Goal: Task Accomplishment & Management: Use online tool/utility

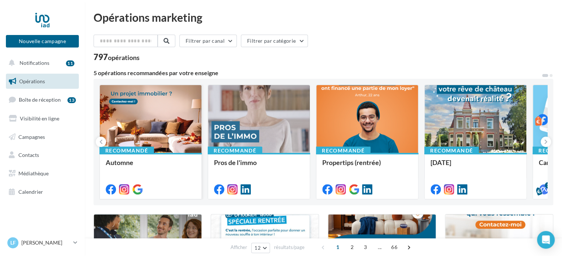
click at [158, 121] on div at bounding box center [151, 119] width 102 height 68
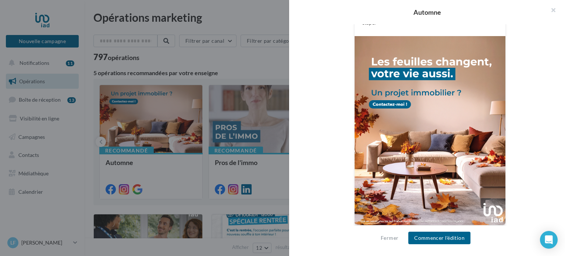
scroll to position [245, 0]
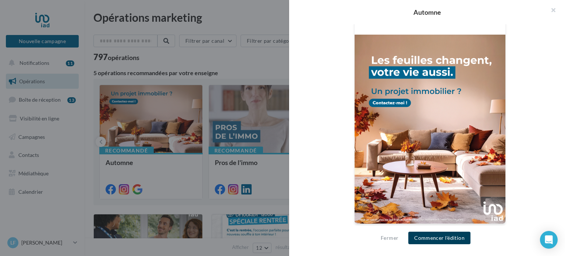
click at [440, 240] on button "Commencer l'édition" at bounding box center [440, 238] width 62 height 13
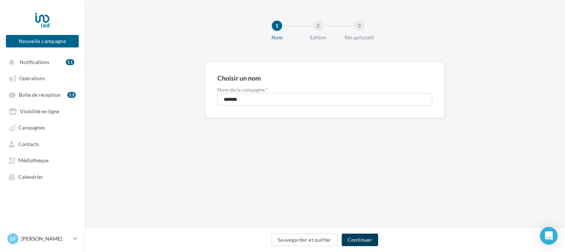
click at [358, 240] on button "Continuer" at bounding box center [360, 240] width 36 height 13
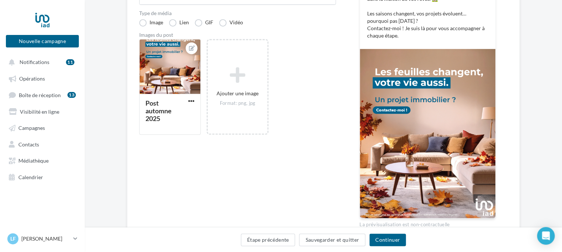
scroll to position [208, 0]
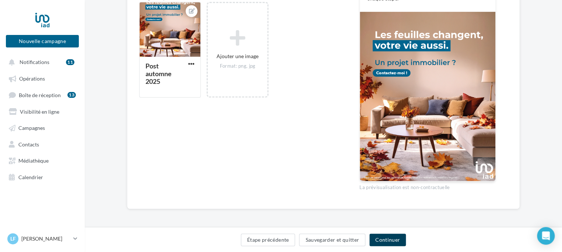
click at [390, 237] on button "Continuer" at bounding box center [387, 240] width 36 height 13
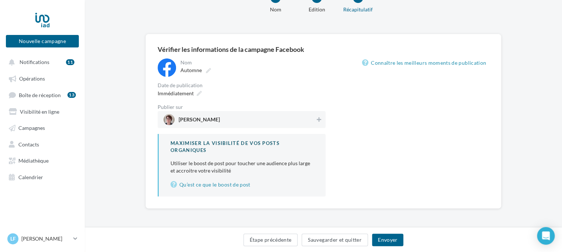
scroll to position [28, 0]
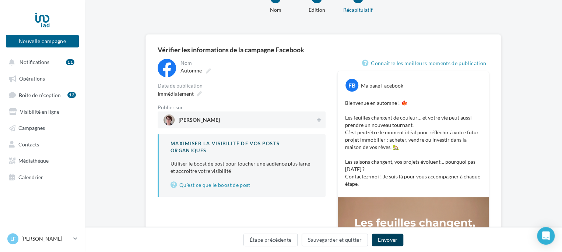
click at [392, 240] on button "Envoyer" at bounding box center [387, 240] width 31 height 13
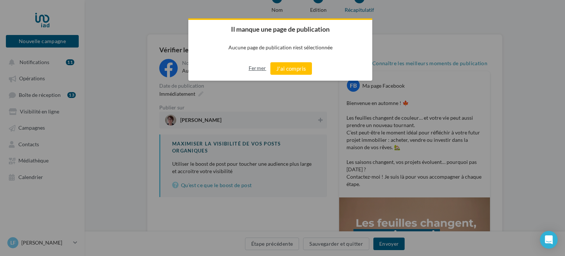
click at [259, 67] on button "Fermer" at bounding box center [258, 68] width 18 height 12
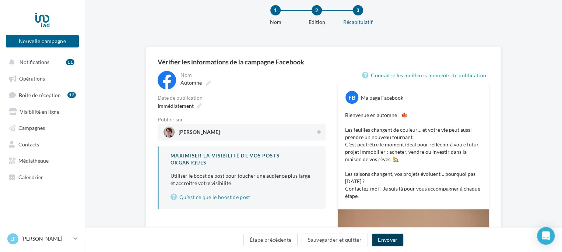
scroll to position [12, 0]
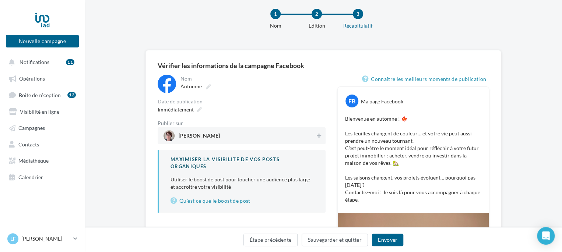
click at [407, 139] on p "Bienvenue en automne ! 🍁 Les feuilles changent de couleur… et votre vie peut au…" at bounding box center [413, 159] width 136 height 88
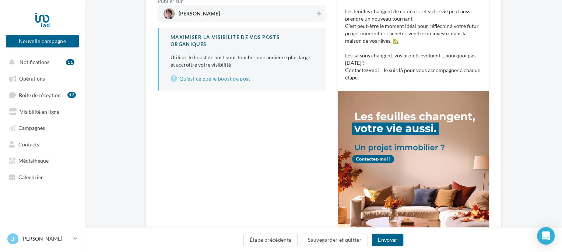
scroll to position [134, 0]
click at [389, 237] on button "Envoyer" at bounding box center [387, 240] width 31 height 13
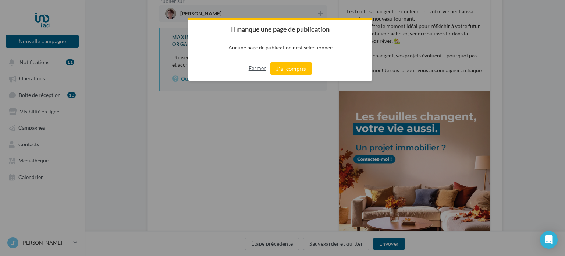
click at [256, 66] on button "Fermer" at bounding box center [258, 68] width 18 height 12
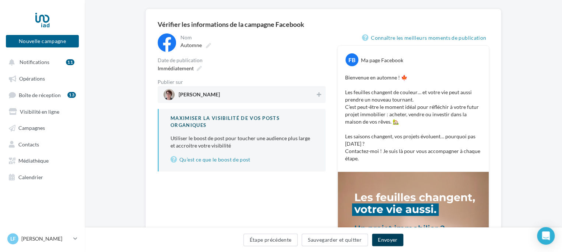
scroll to position [53, 0]
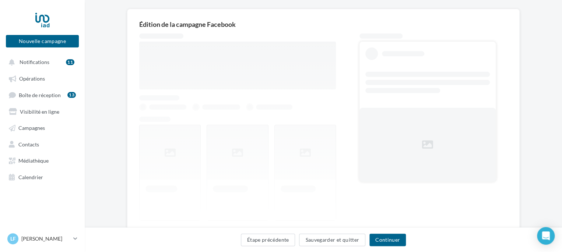
scroll to position [77, 0]
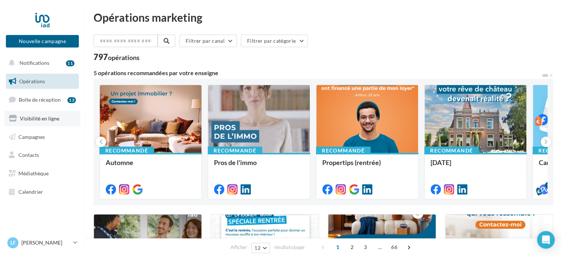
click at [54, 116] on span "Visibilité en ligne" at bounding box center [39, 118] width 39 height 6
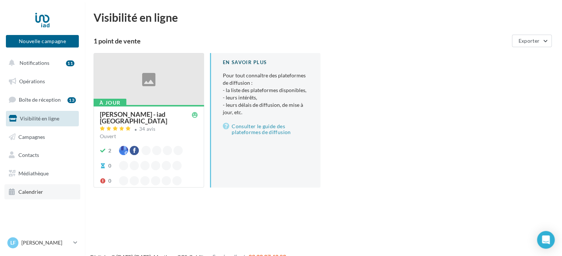
click at [46, 191] on link "Calendrier" at bounding box center [42, 191] width 76 height 15
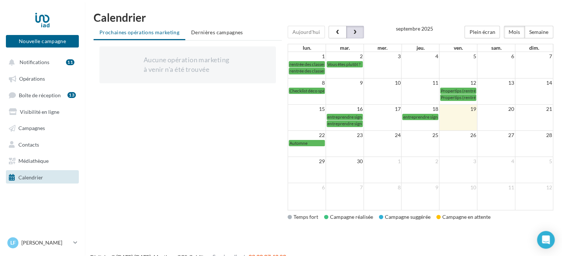
click at [355, 29] on button "button" at bounding box center [355, 32] width 18 height 13
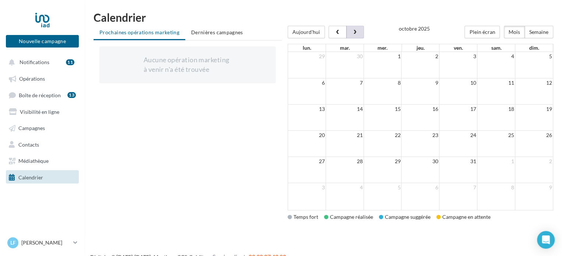
click at [355, 26] on div at bounding box center [419, 26] width 265 height 0
click at [355, 29] on button "button" at bounding box center [355, 32] width 18 height 13
click at [42, 75] on link "Opérations" at bounding box center [42, 77] width 76 height 13
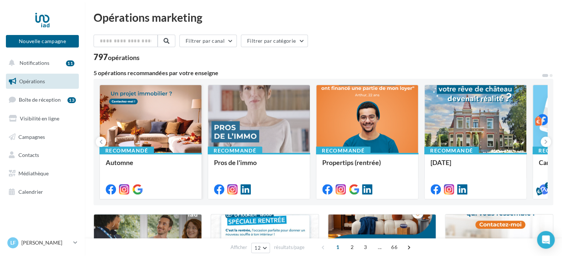
click at [144, 117] on div at bounding box center [151, 119] width 102 height 68
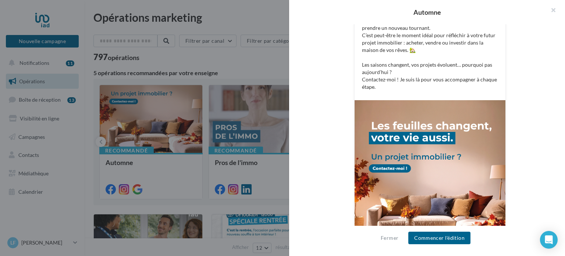
scroll to position [245, 0]
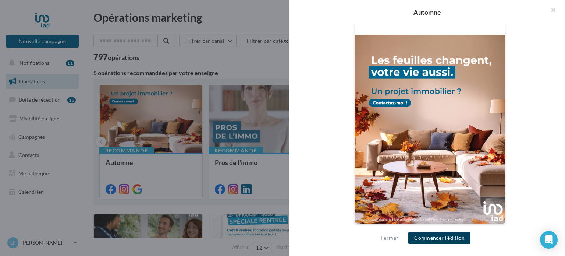
click at [455, 236] on button "Commencer l'édition" at bounding box center [440, 238] width 62 height 13
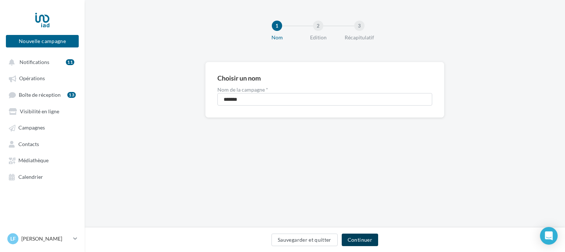
click at [358, 242] on button "Continuer" at bounding box center [360, 240] width 36 height 13
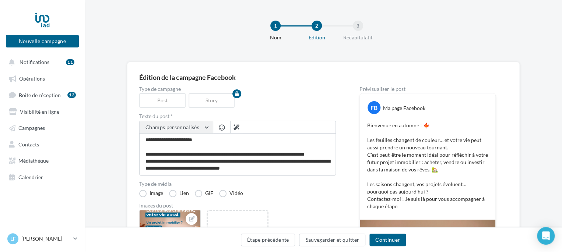
click at [206, 126] on button "Champs personnalisés" at bounding box center [176, 127] width 73 height 13
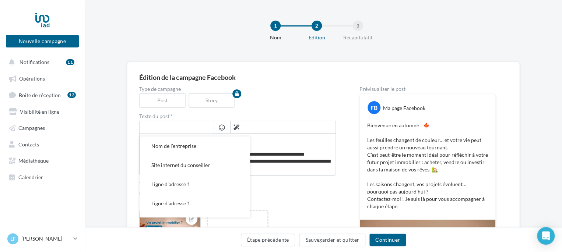
click at [196, 126] on input "text" at bounding box center [176, 127] width 73 height 13
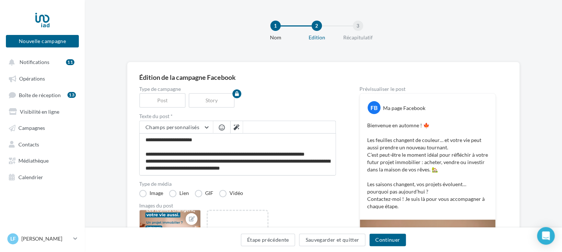
click at [129, 129] on div "Édition de la campagne Facebook Type de campagne Post Story Texte du post * Cha…" at bounding box center [323, 239] width 392 height 355
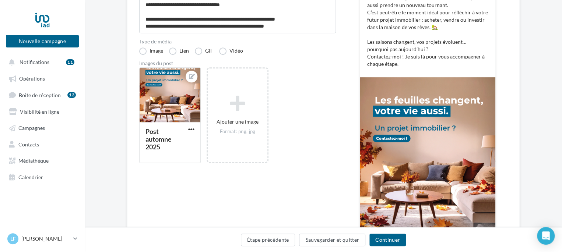
click at [203, 163] on div "Post automne 2025 Ajouter une image Format: png, jpg" at bounding box center [240, 118] width 202 height 103
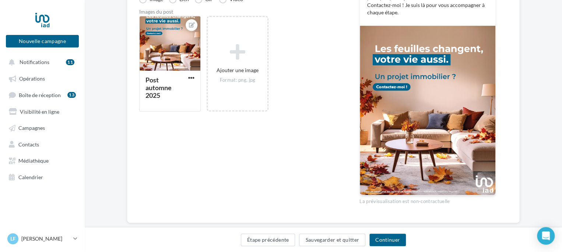
scroll to position [208, 0]
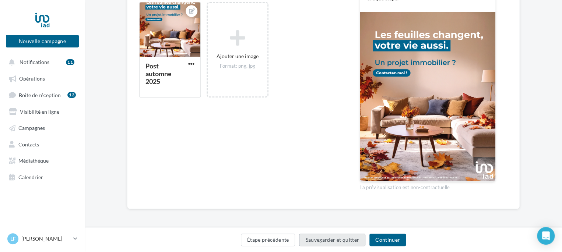
click at [337, 239] on button "Sauvegarder et quitter" at bounding box center [332, 240] width 66 height 13
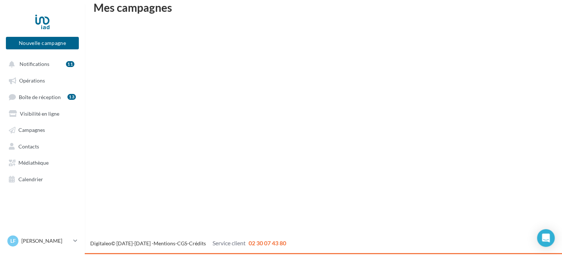
scroll to position [12, 0]
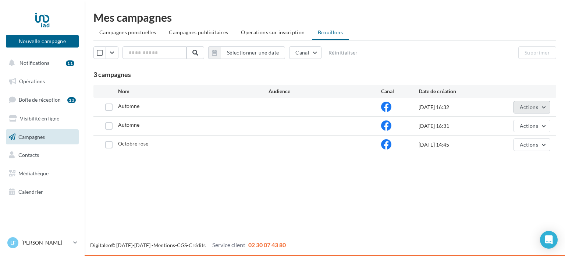
click at [546, 104] on button "Actions" at bounding box center [532, 107] width 37 height 13
click at [527, 123] on button "Editer" at bounding box center [514, 124] width 74 height 19
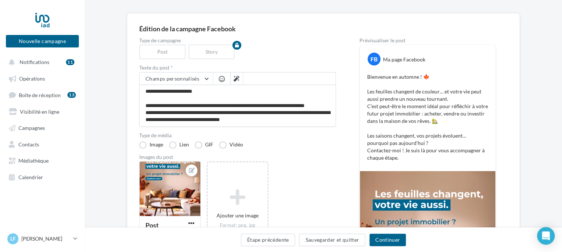
scroll to position [47, 0]
